Goal: Obtain resource: Download file/media

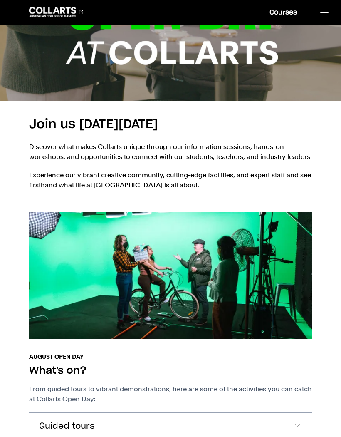
scroll to position [280, 0]
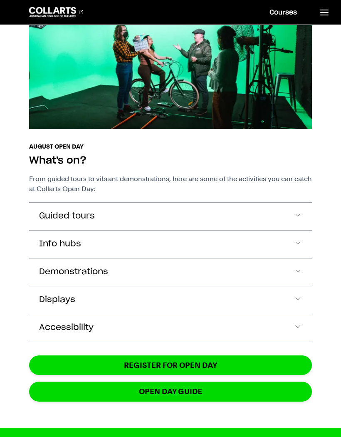
click at [294, 217] on span "Accordion Section" at bounding box center [298, 216] width 8 height 11
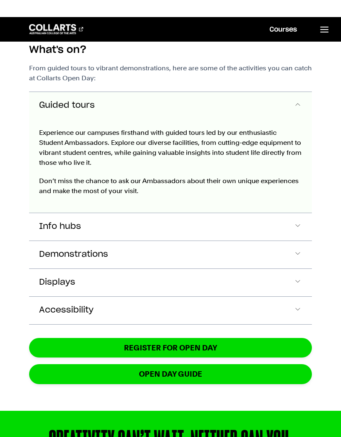
scroll to position [587, 0]
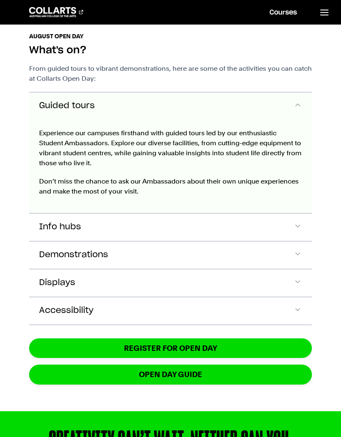
click at [303, 110] on button "Guided tours" at bounding box center [170, 105] width 283 height 27
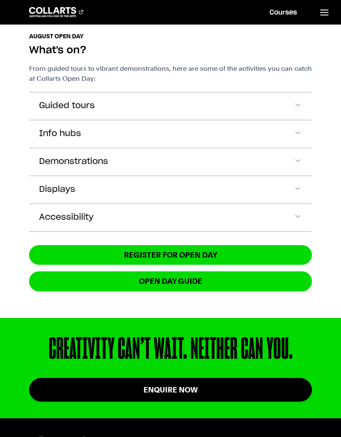
click at [286, 120] on button "Info hubs" at bounding box center [170, 105] width 283 height 27
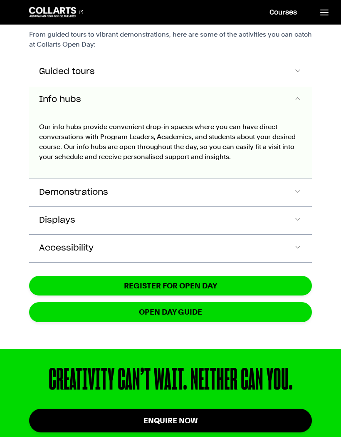
scroll to position [633, 0]
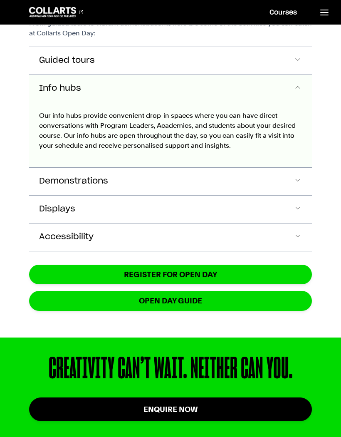
click at [292, 101] on button "Info hubs" at bounding box center [170, 88] width 283 height 27
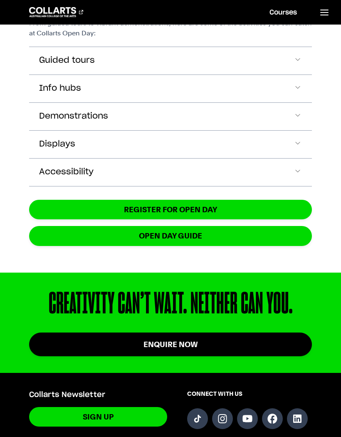
click at [293, 74] on button "Displays" at bounding box center [170, 60] width 283 height 27
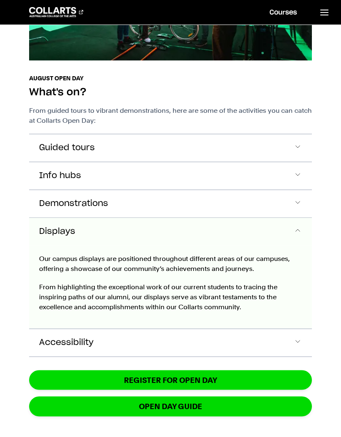
click at [287, 235] on button "Displays" at bounding box center [170, 231] width 283 height 27
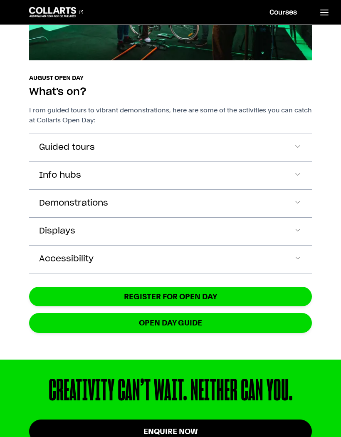
click at [292, 161] on button "Demonstrations" at bounding box center [170, 147] width 283 height 27
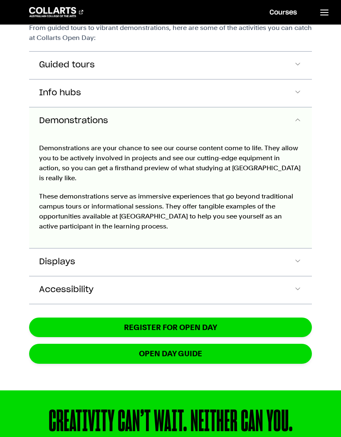
scroll to position [660, 0]
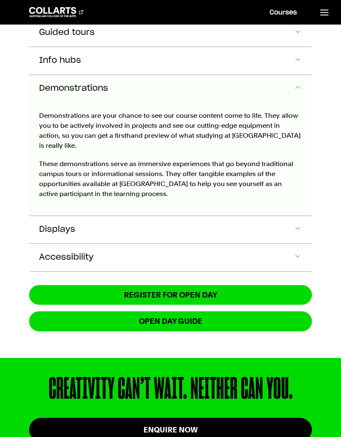
click at [289, 95] on button "Demonstrations" at bounding box center [170, 88] width 283 height 27
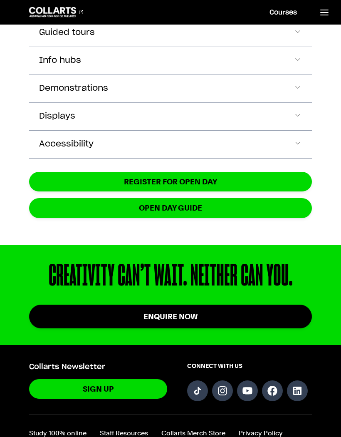
click at [280, 47] on button "Accessibility" at bounding box center [170, 32] width 283 height 27
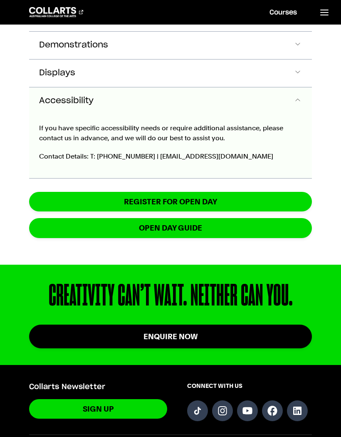
scroll to position [716, 0]
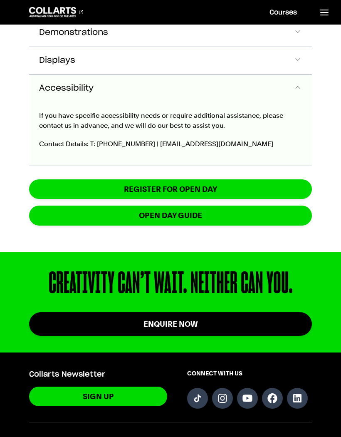
click at [295, 91] on span "Accordion Section" at bounding box center [298, 88] width 8 height 11
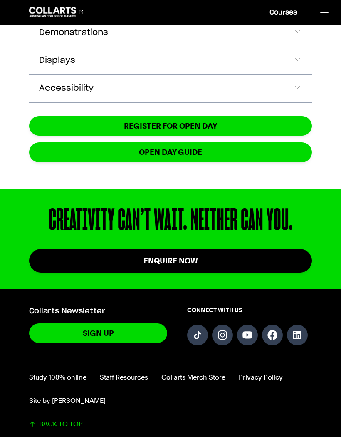
scroll to position [794, 0]
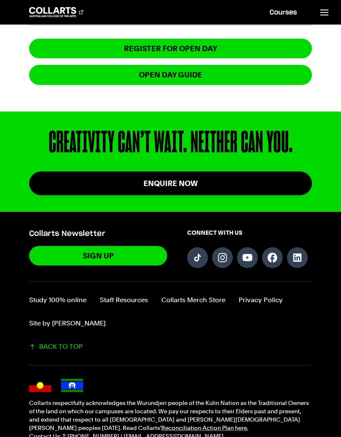
click at [72, 346] on link "BACK TO TOP" at bounding box center [170, 346] width 283 height 10
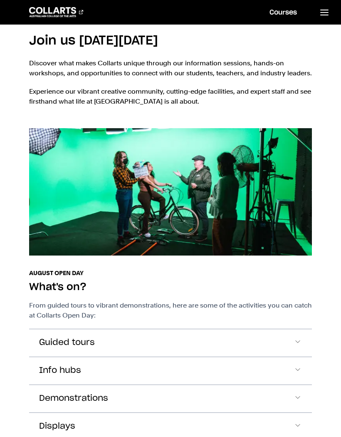
scroll to position [0, 0]
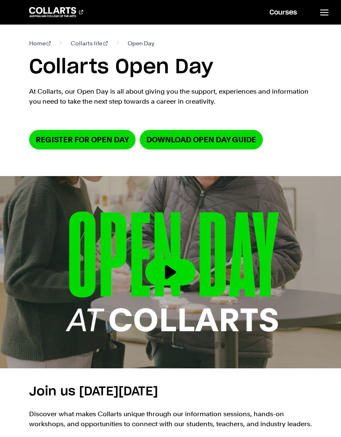
click at [242, 141] on link "DOWNLOAD OPEN DAY GUIDE" at bounding box center [201, 140] width 123 height 20
